Goal: Task Accomplishment & Management: Manage account settings

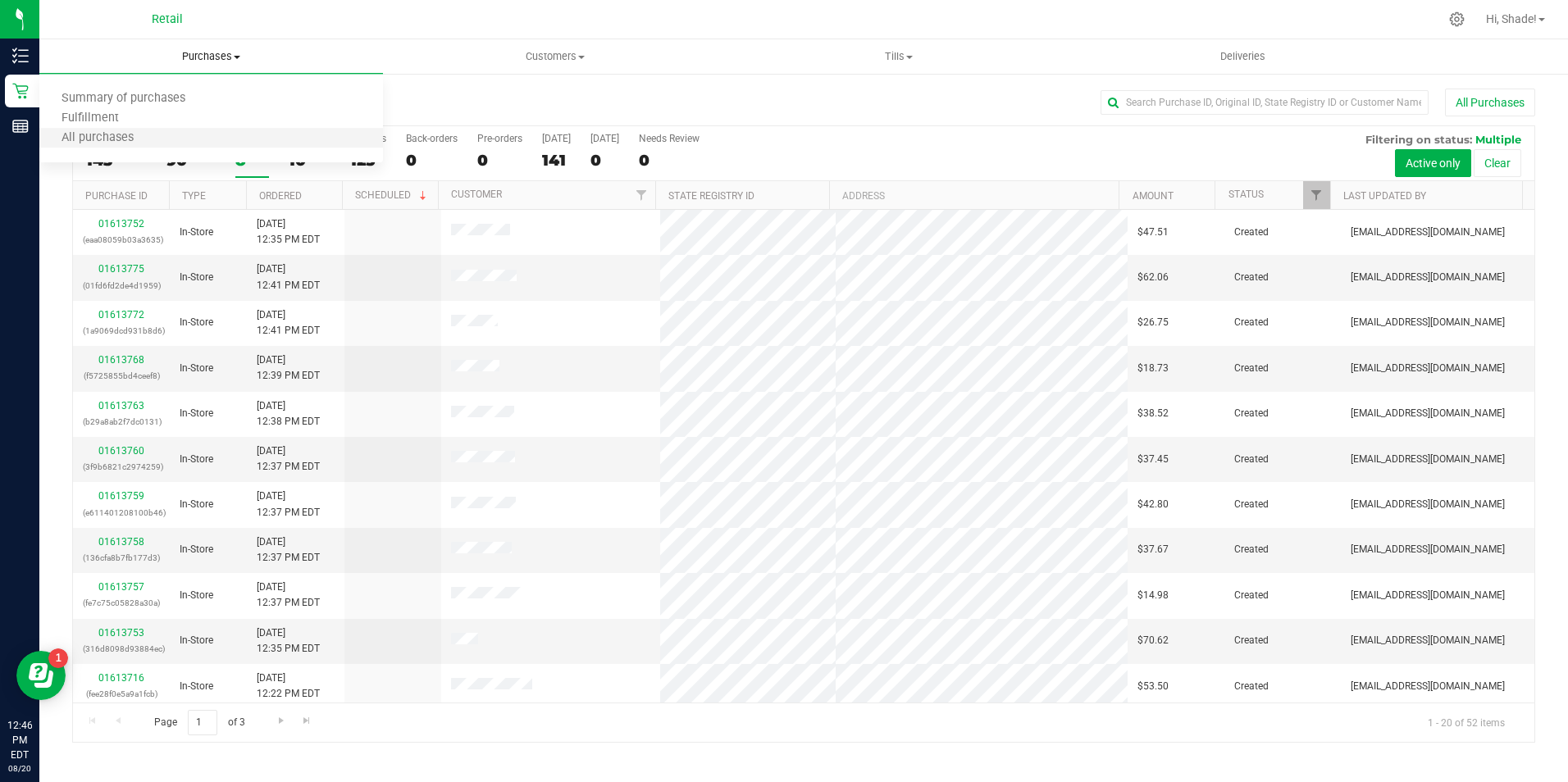
click at [178, 133] on li "All purchases" at bounding box center [210, 138] width 343 height 20
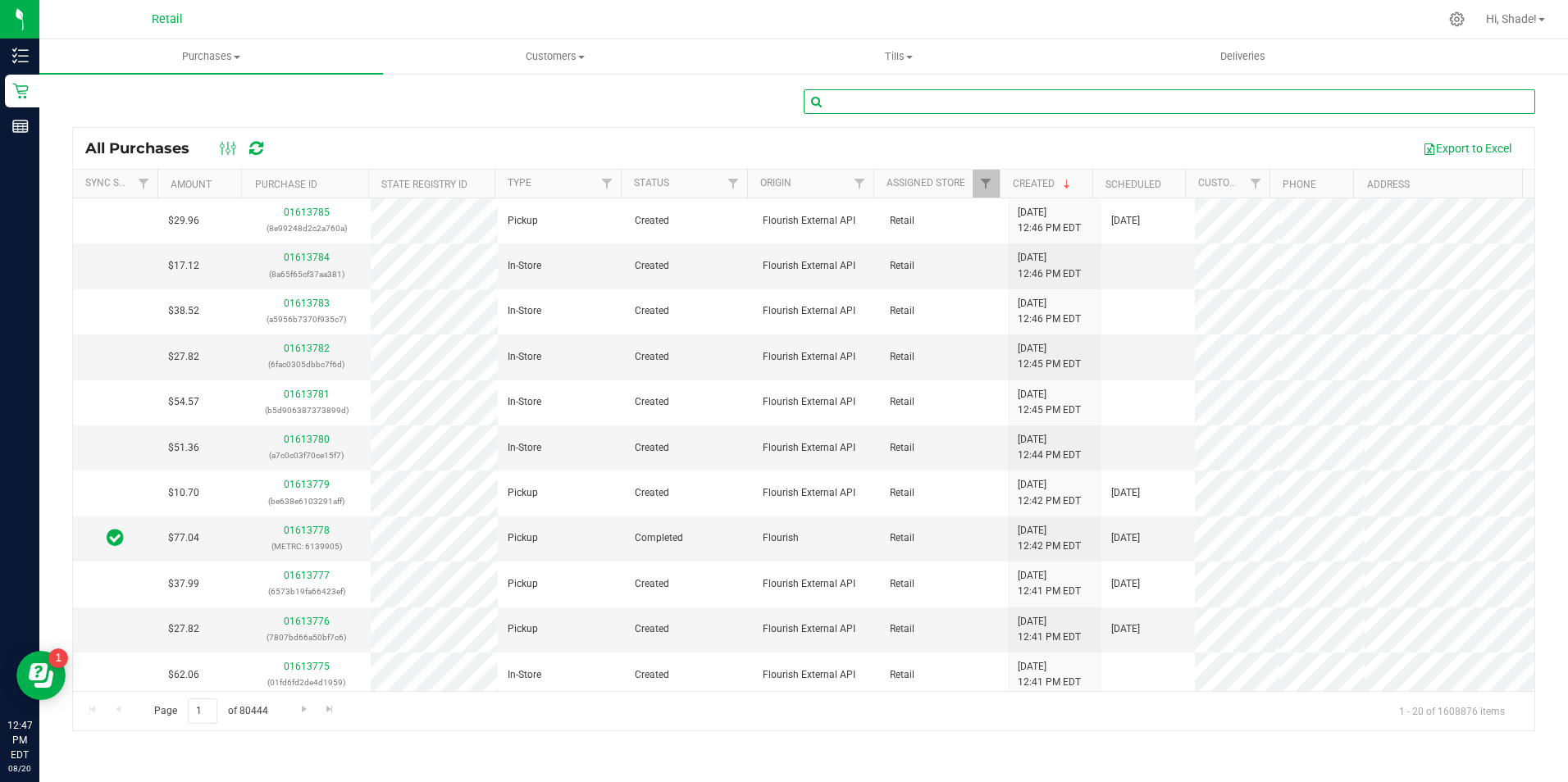
click at [830, 104] on input "text" at bounding box center [1170, 101] width 732 height 25
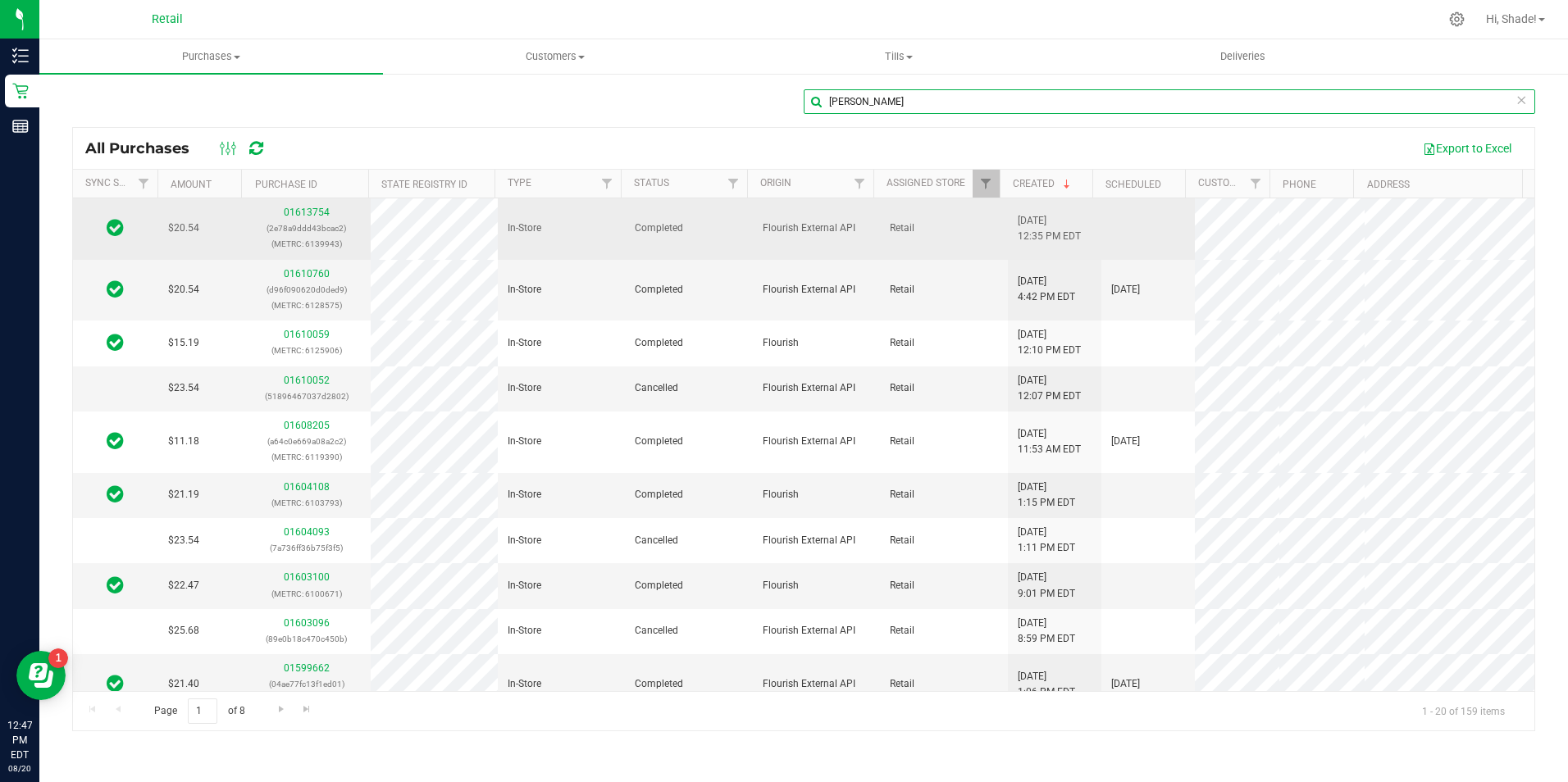
type input "[PERSON_NAME]"
click at [301, 219] on div "01613754 (2e78a9ddd43bcac2) (METRC: 6139943)" at bounding box center [306, 229] width 107 height 47
click at [302, 216] on link "01613754" at bounding box center [307, 212] width 46 height 12
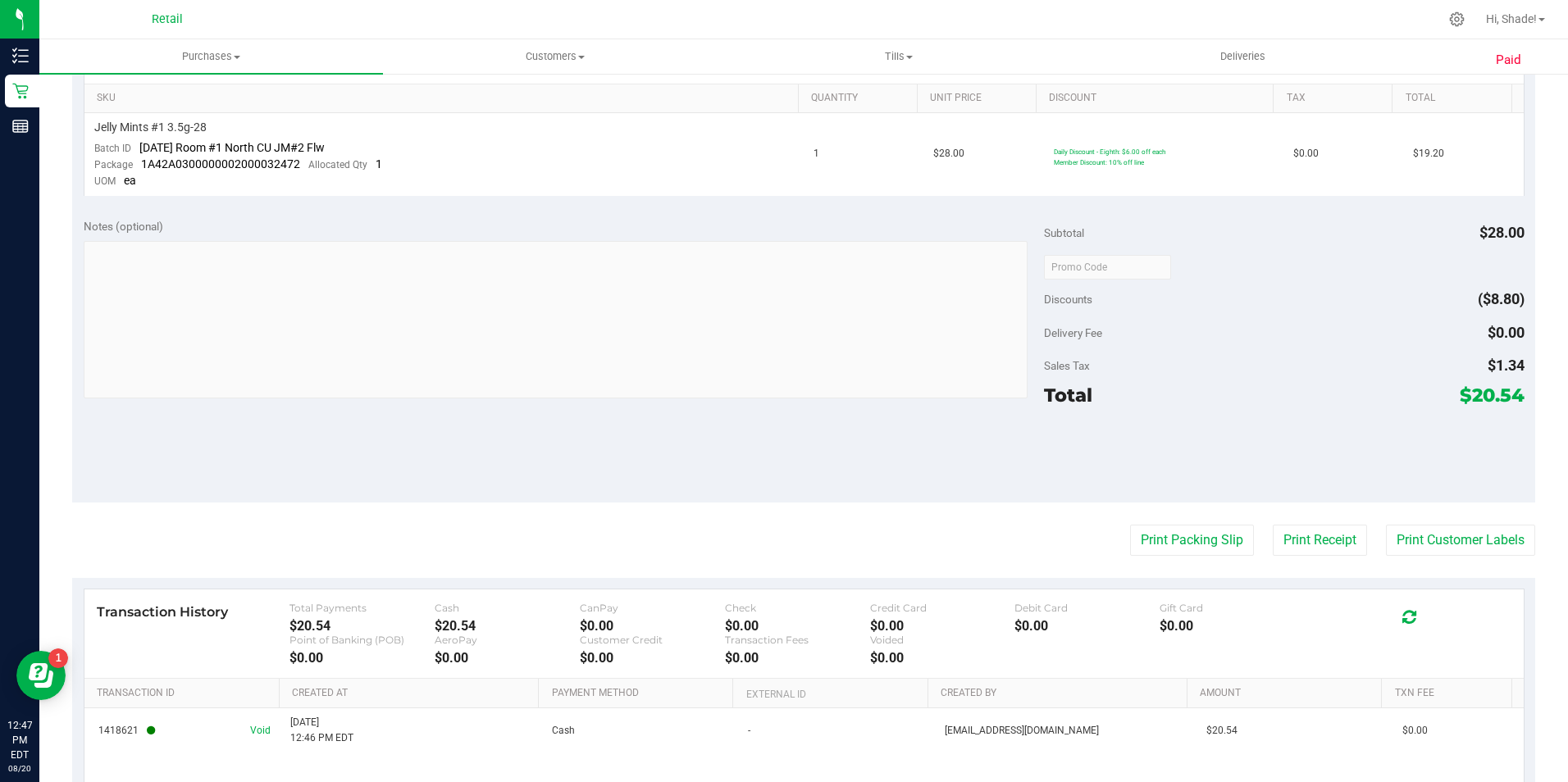
scroll to position [493, 0]
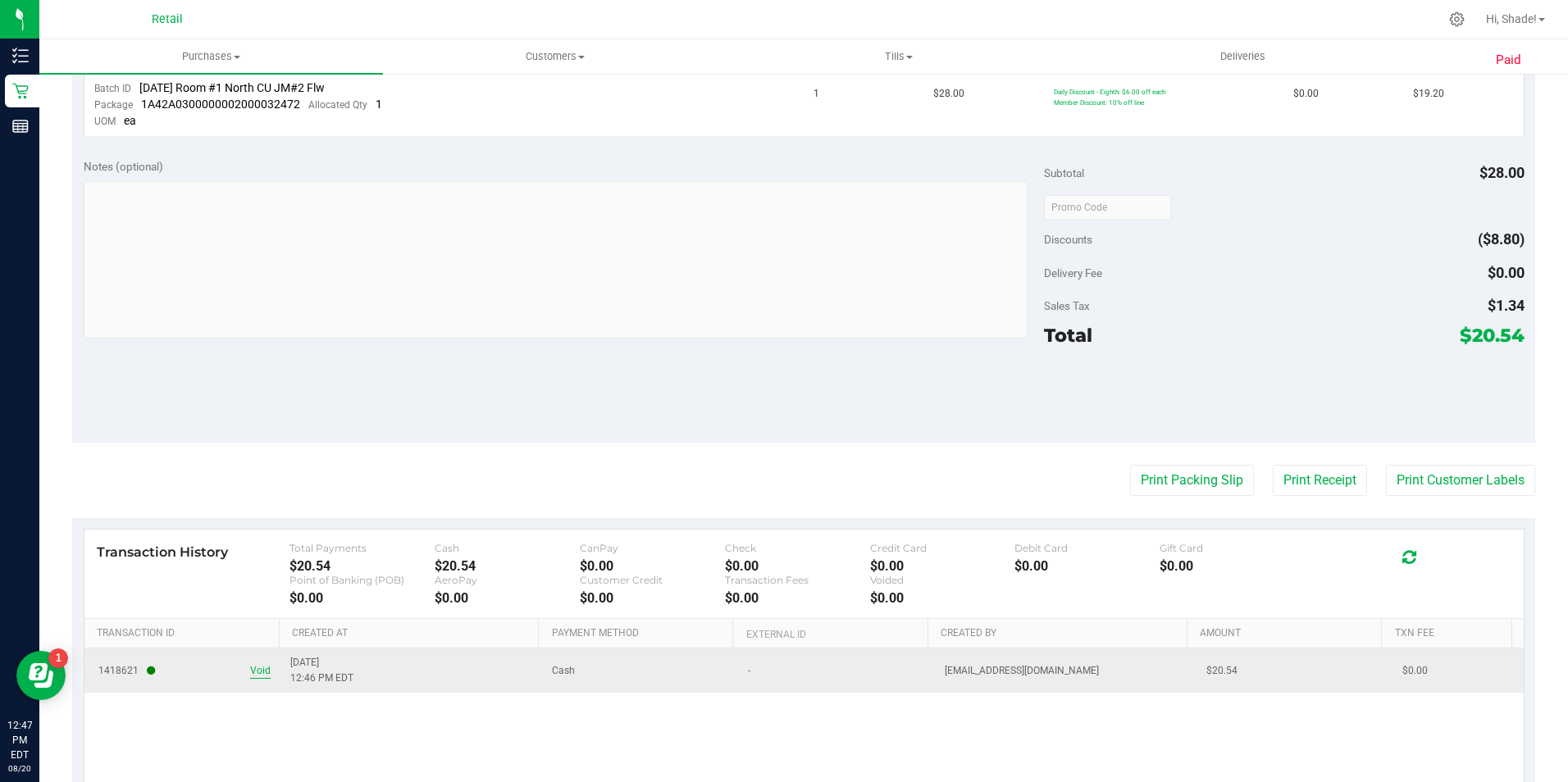
click at [252, 675] on span "Void" at bounding box center [260, 671] width 21 height 15
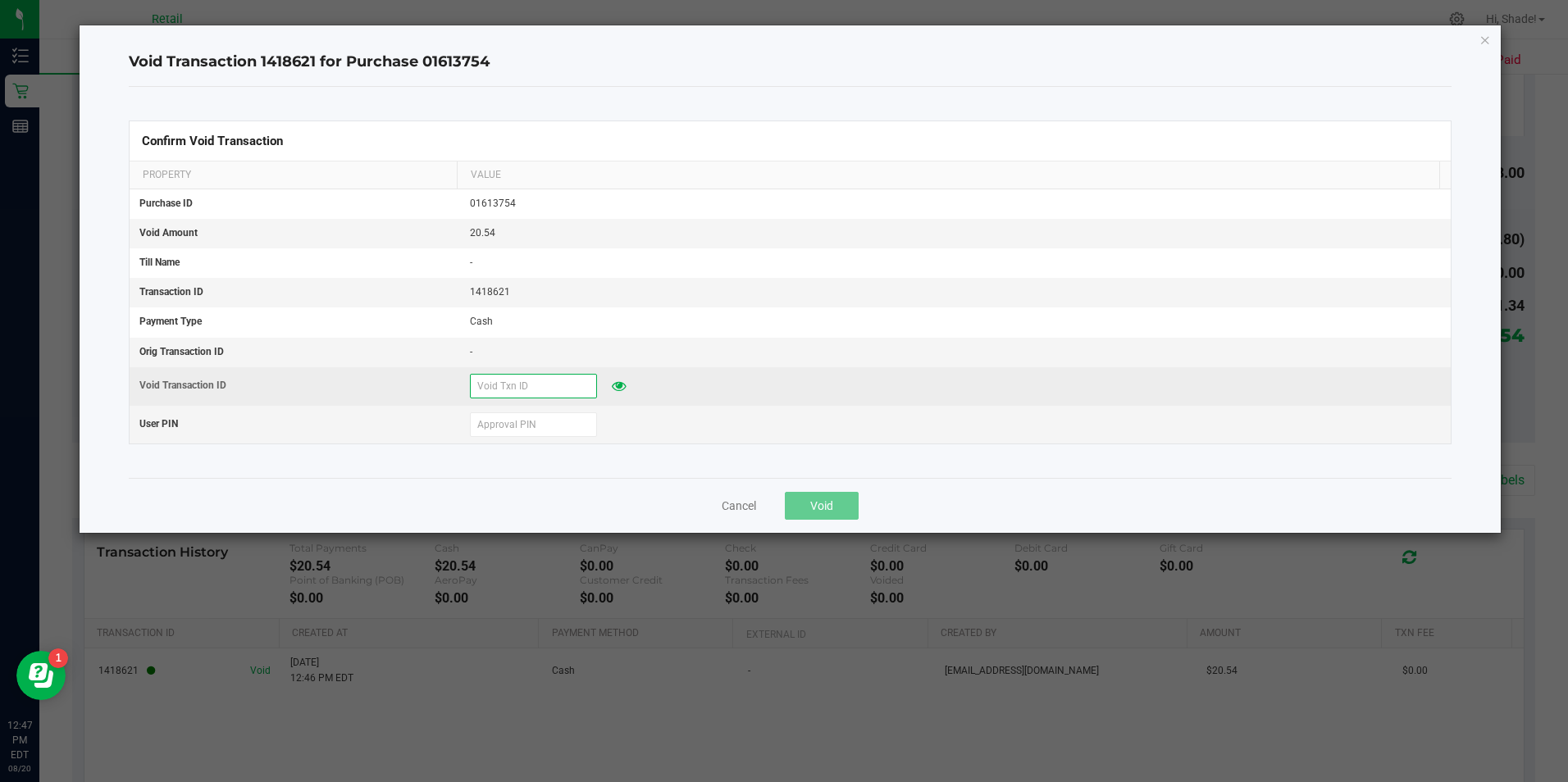
click at [521, 379] on input "text" at bounding box center [534, 386] width 127 height 25
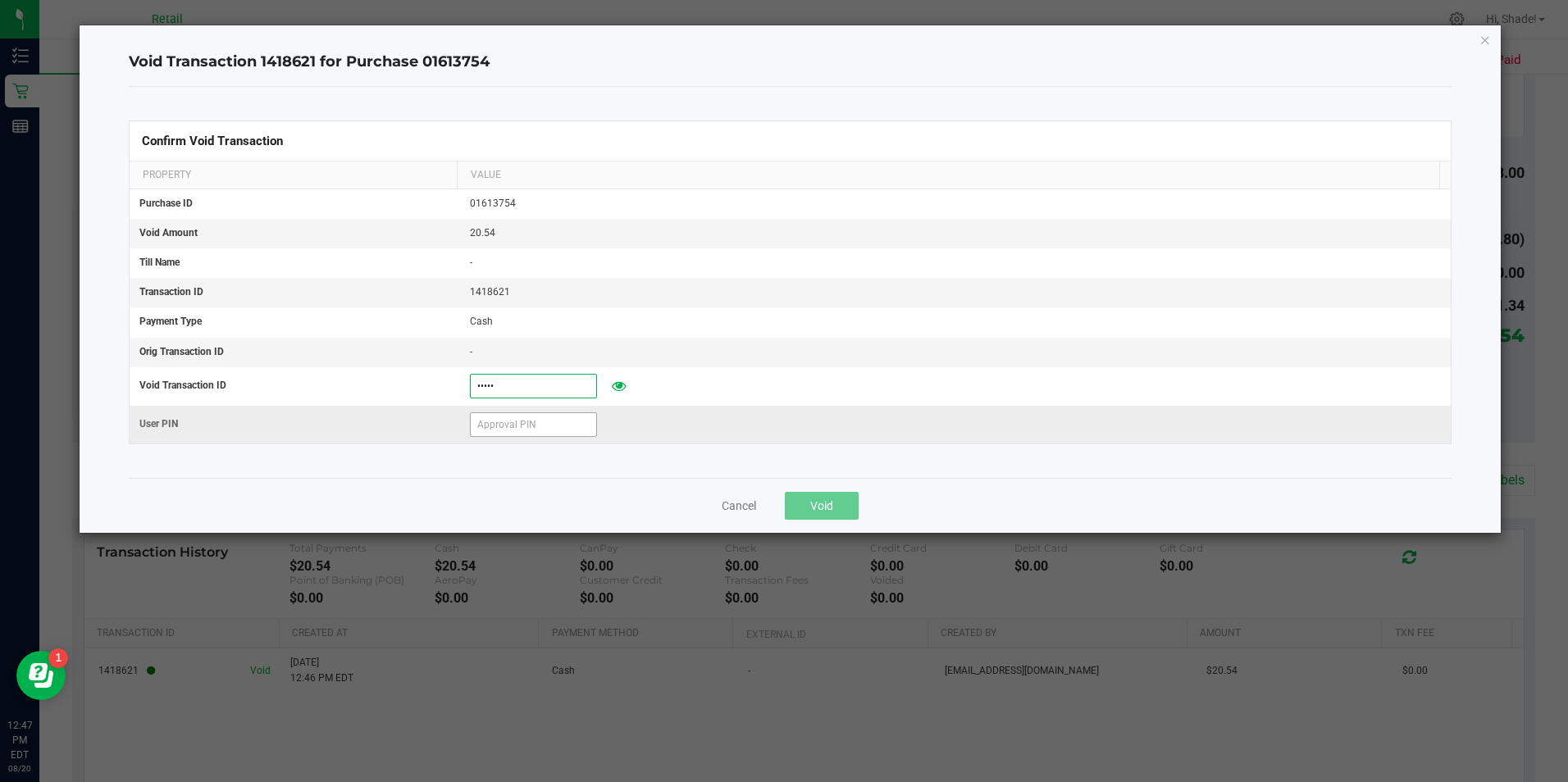
type input "82025"
click at [520, 429] on input "text" at bounding box center [534, 424] width 127 height 25
type input "532189"
click at [827, 508] on span "Void" at bounding box center [821, 506] width 23 height 13
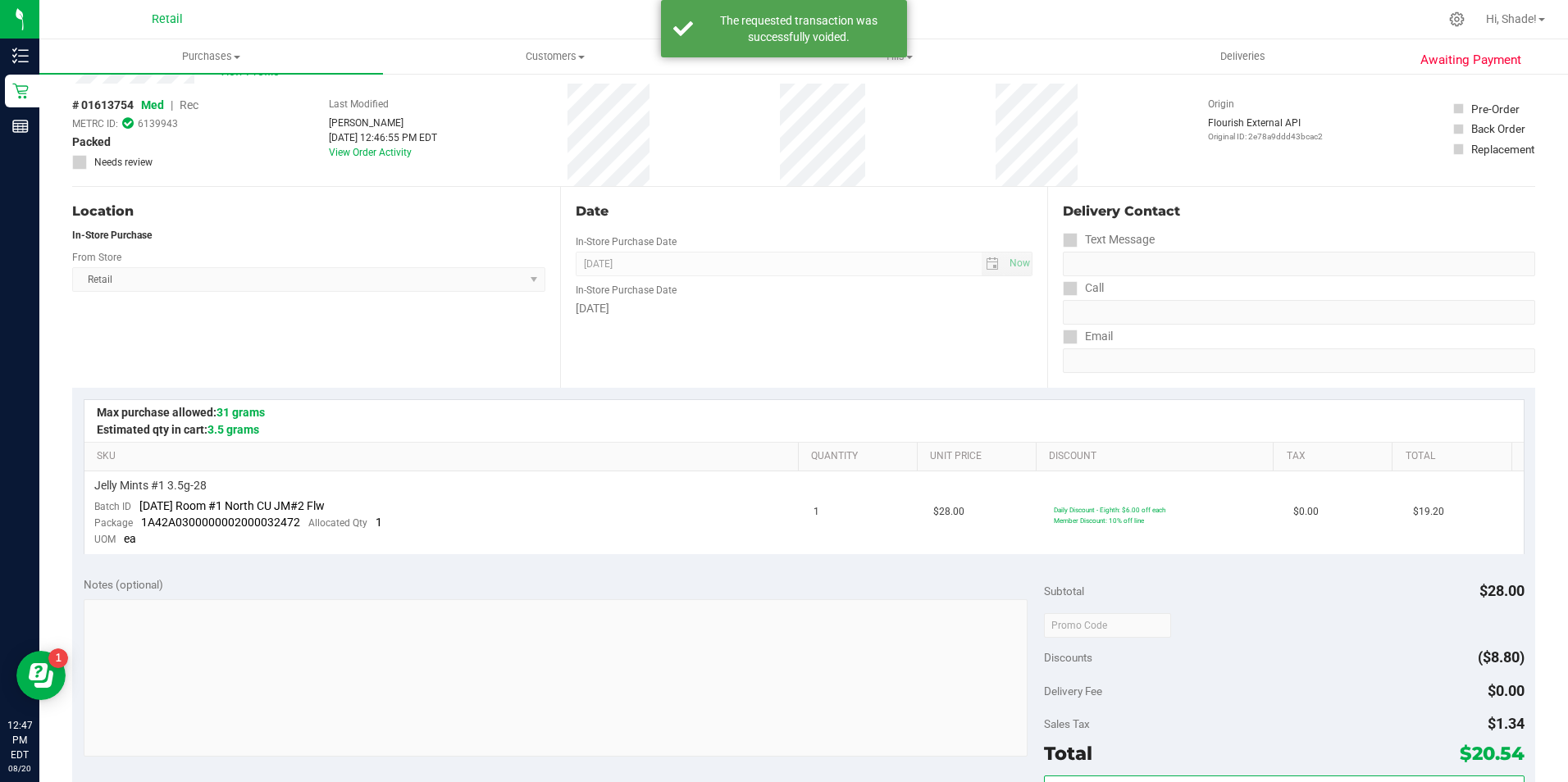
scroll to position [0, 0]
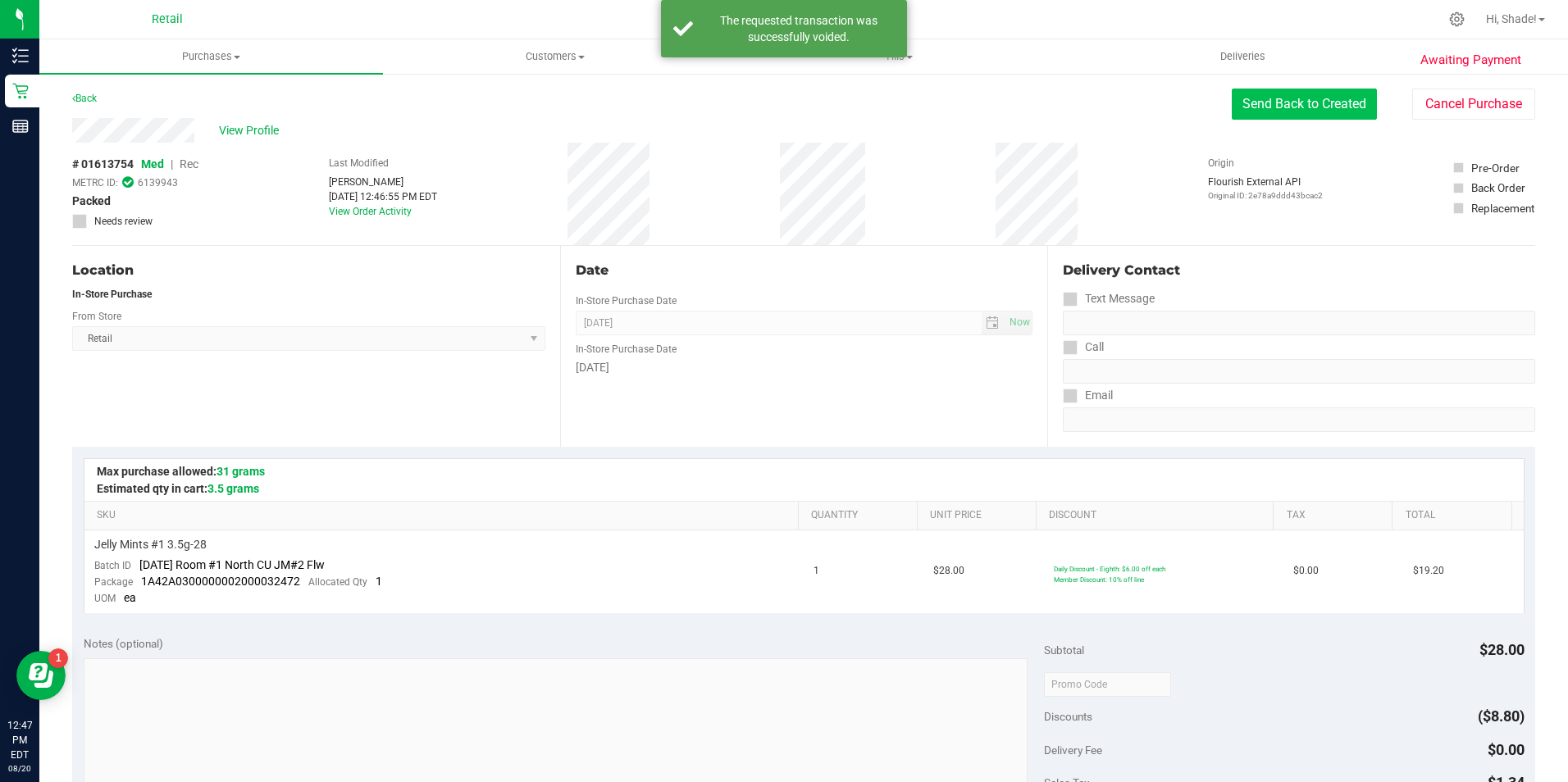
click at [1302, 97] on button "Send Back to Created" at bounding box center [1304, 104] width 145 height 31
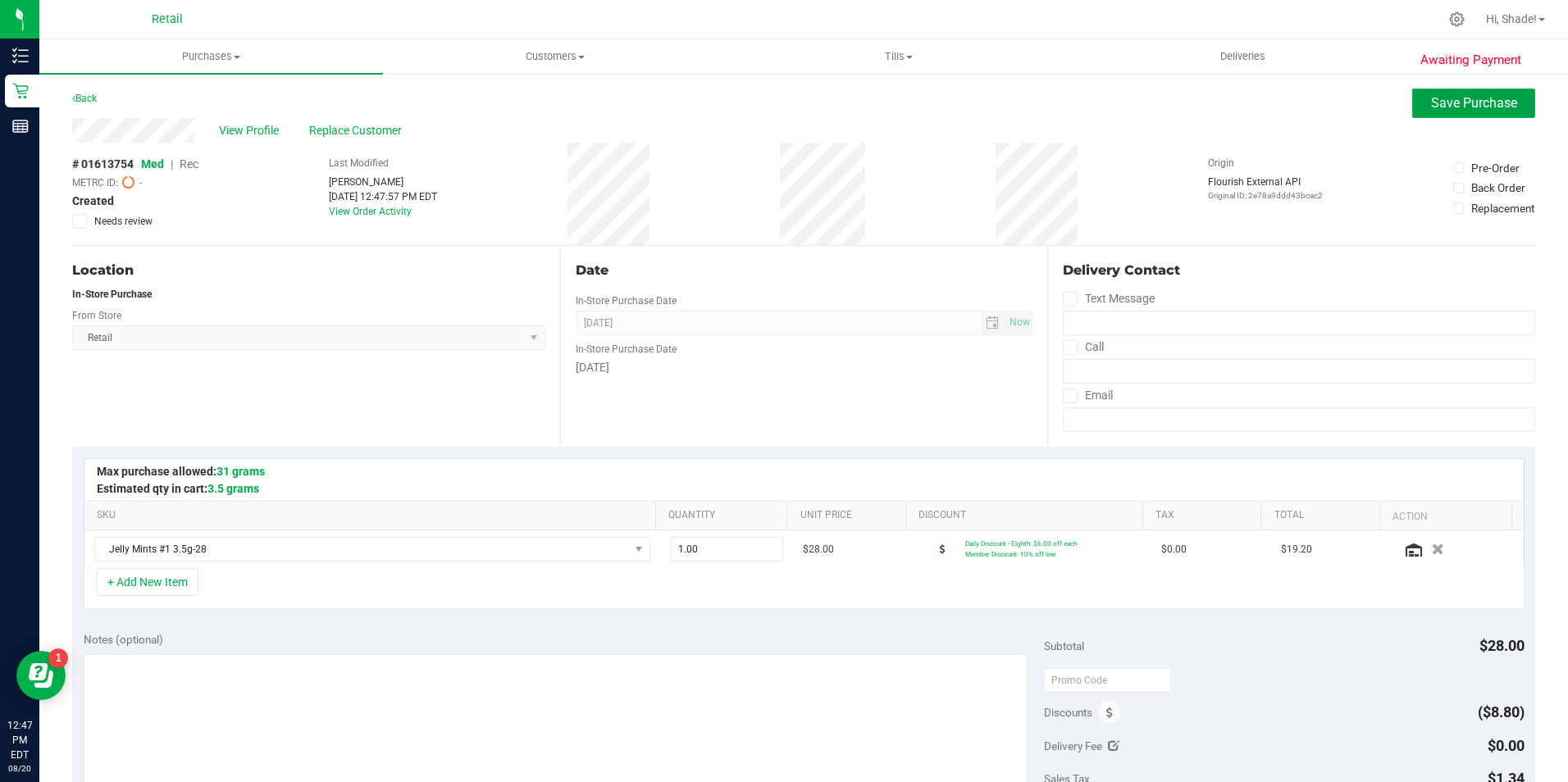
click at [1431, 97] on span "Save Purchase" at bounding box center [1474, 102] width 87 height 15
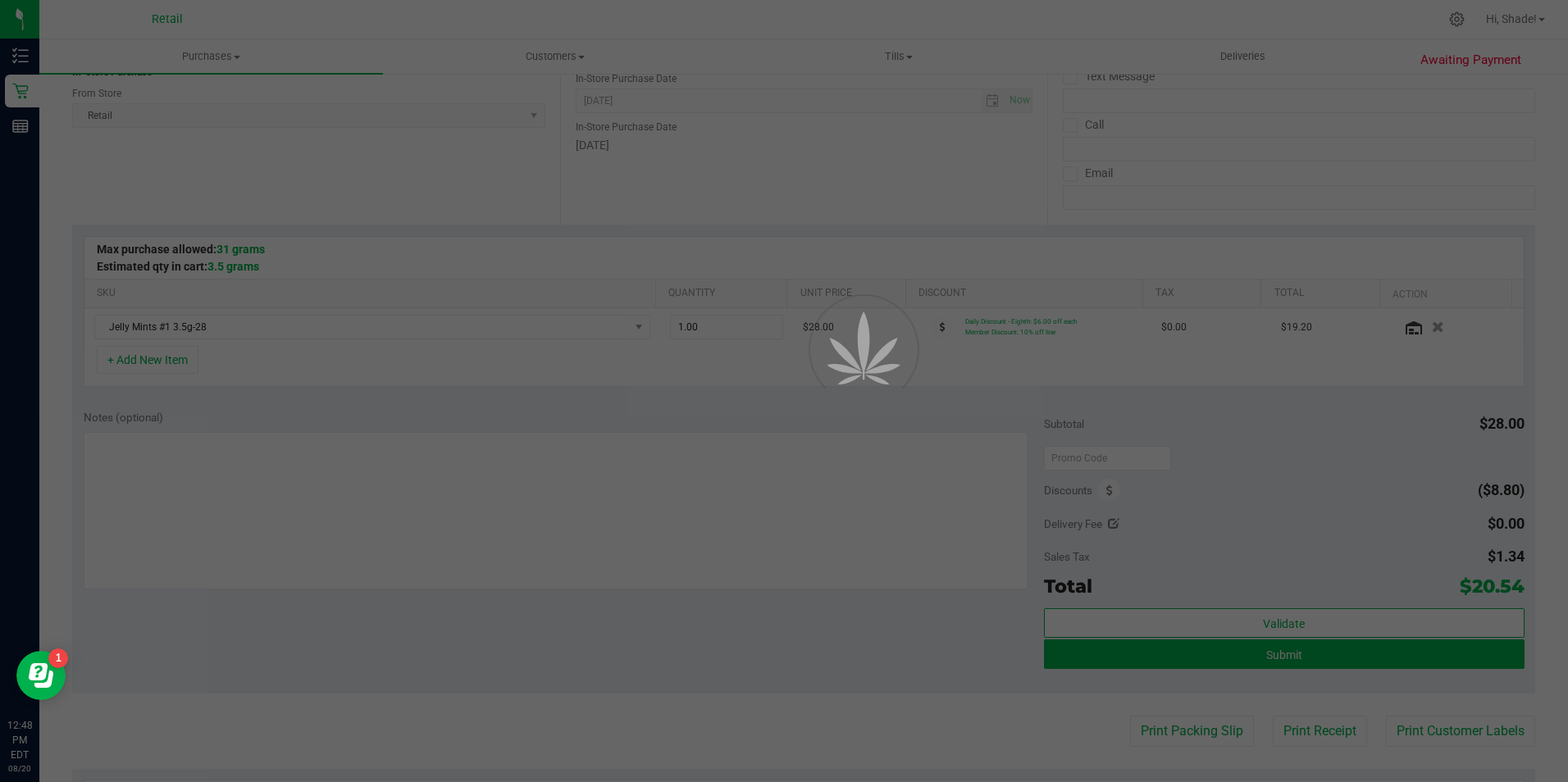
scroll to position [246, 0]
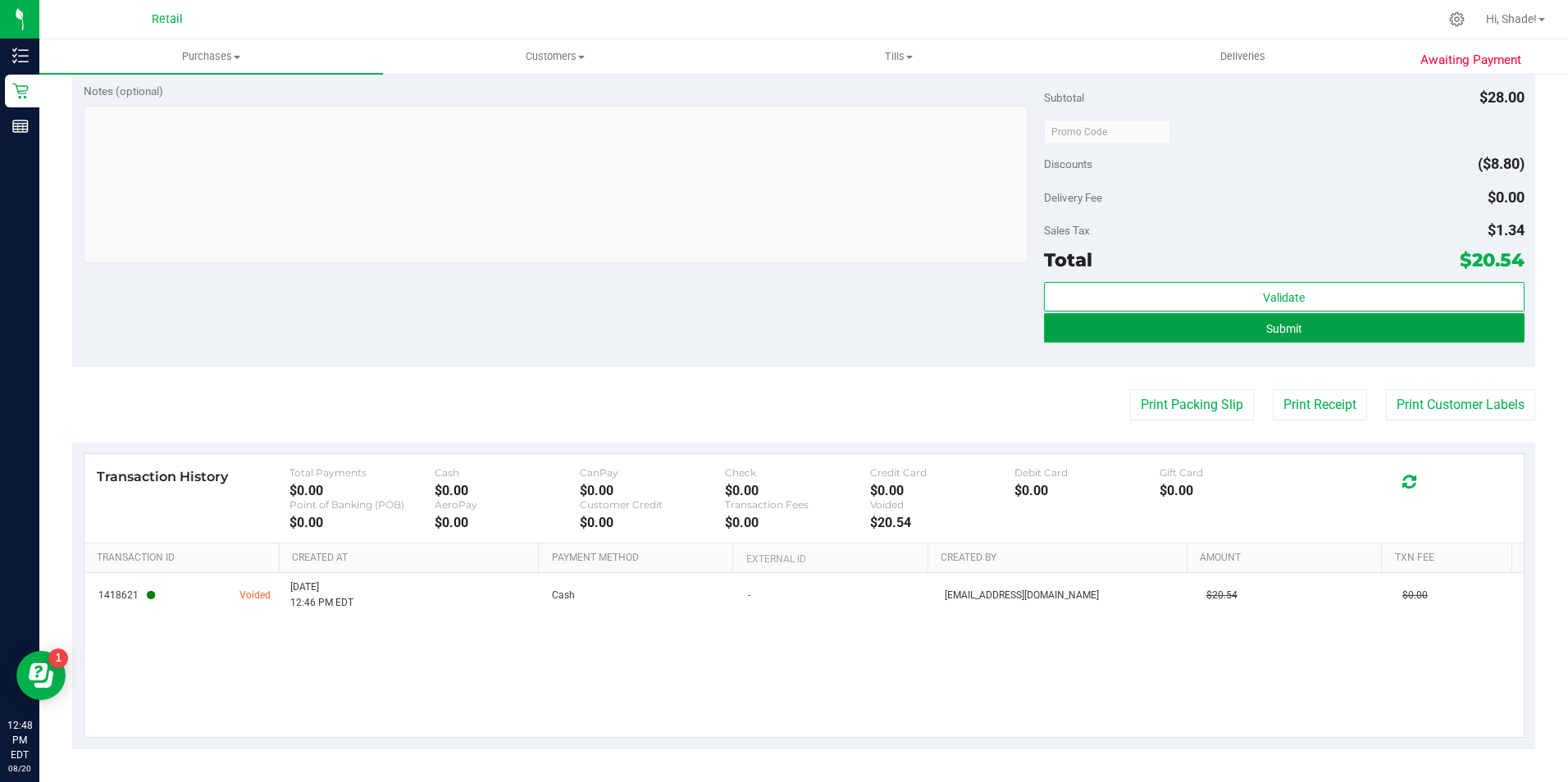
click at [1309, 331] on button "Submit" at bounding box center [1285, 328] width 481 height 29
